Goal: Task Accomplishment & Management: Manage account settings

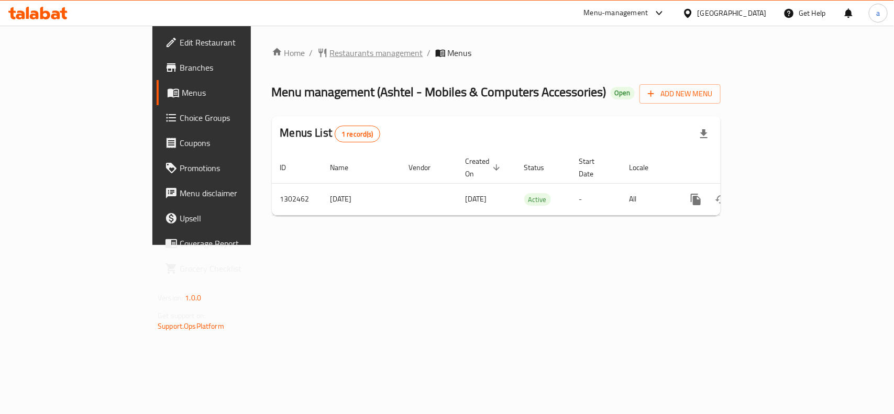
click at [330, 47] on span "Restaurants management" at bounding box center [376, 53] width 93 height 13
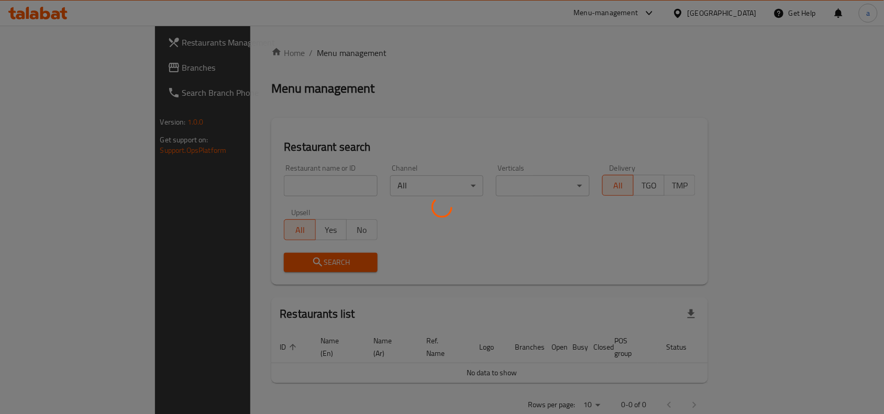
click at [74, 72] on div at bounding box center [442, 207] width 884 height 414
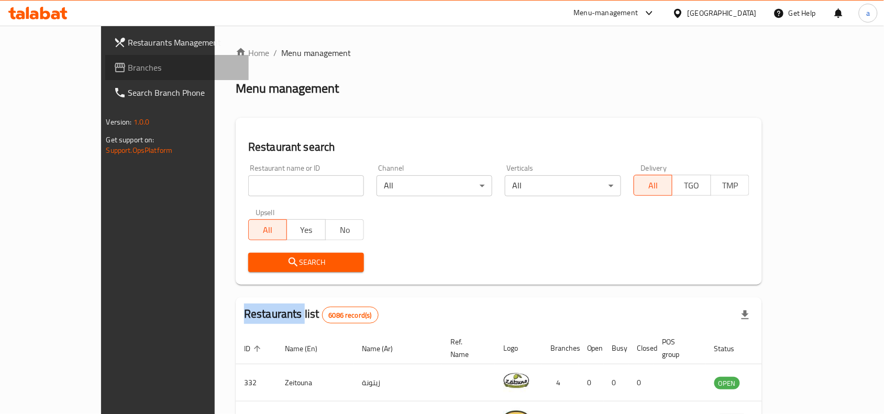
click at [128, 72] on span "Branches" at bounding box center [184, 67] width 112 height 13
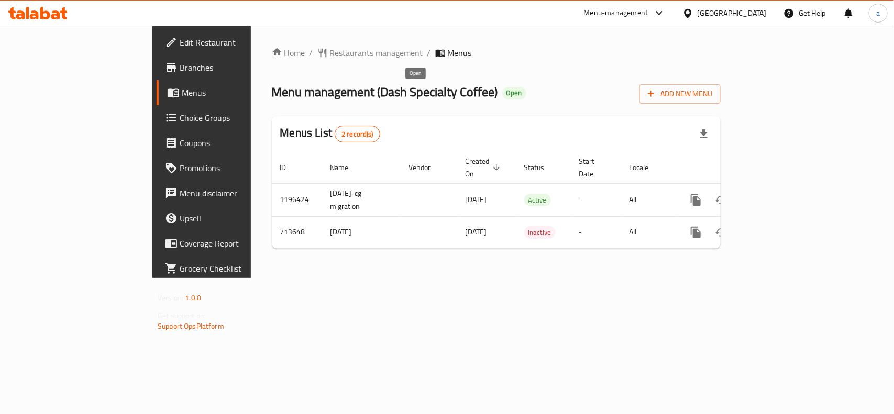
click at [502, 91] on span "Open" at bounding box center [514, 93] width 24 height 9
click at [446, 92] on div "Menu management ( Dash Specialty Coffee ) Open Add New Menu" at bounding box center [496, 92] width 449 height 24
click at [436, 88] on div "Menu management ( Dash Specialty Coffee ) Open Add New Menu" at bounding box center [496, 92] width 449 height 24
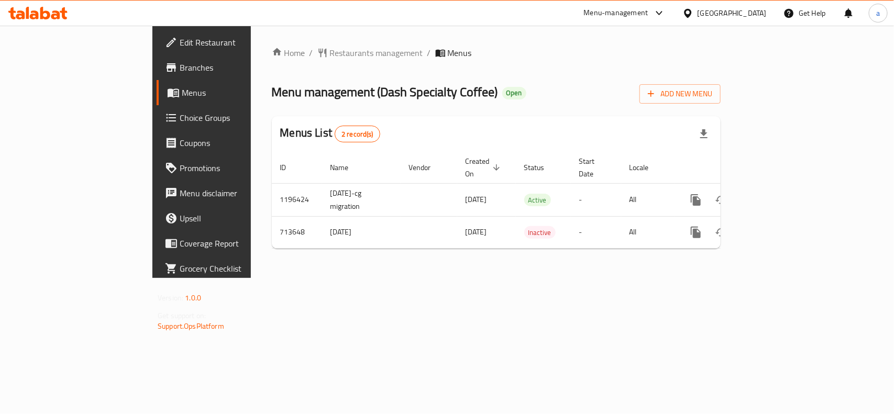
click at [436, 88] on div "Menu management ( Dash Specialty Coffee ) Open Add New Menu" at bounding box center [496, 92] width 449 height 24
click at [430, 43] on div "Home / Restaurants management / Menus Menu management ( Dash Specialty Coffee )…" at bounding box center [496, 152] width 491 height 253
